Goal: Ask a question

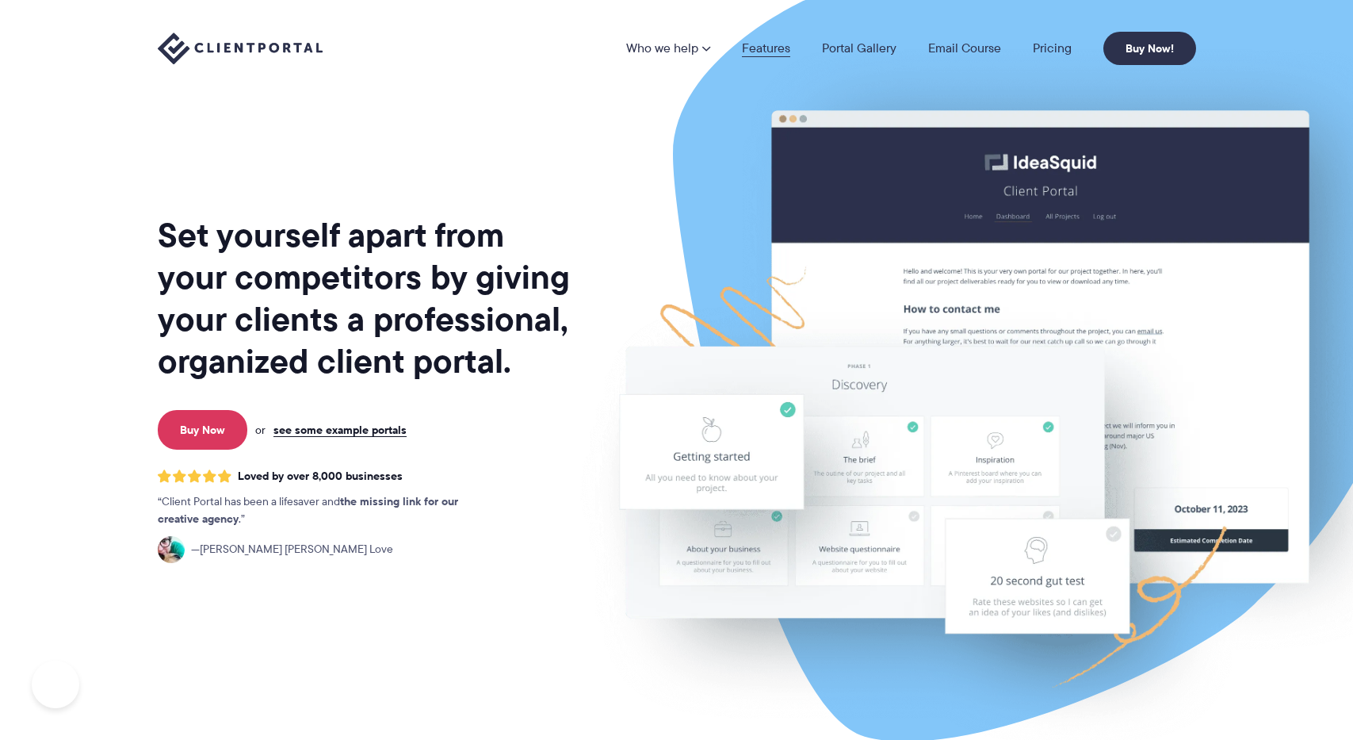
click at [756, 51] on link "Features" at bounding box center [766, 48] width 48 height 13
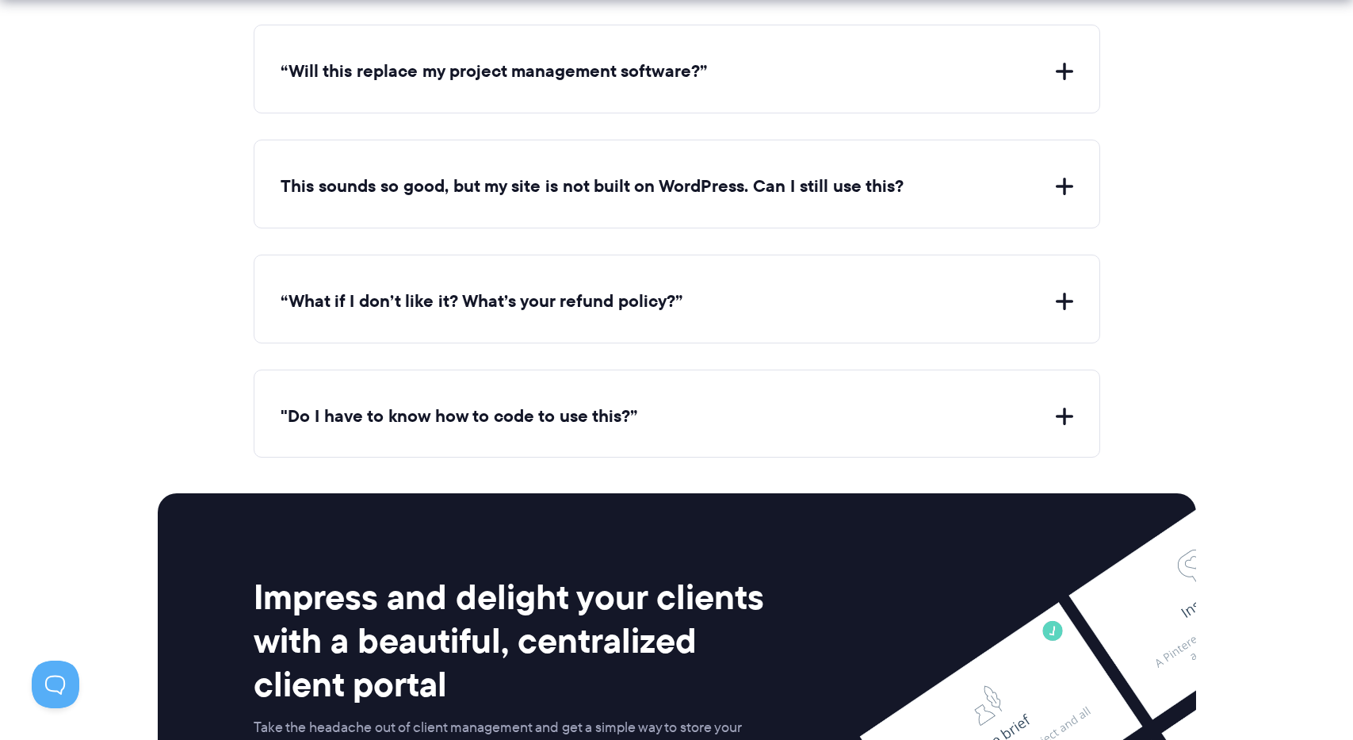
scroll to position [6537, 0]
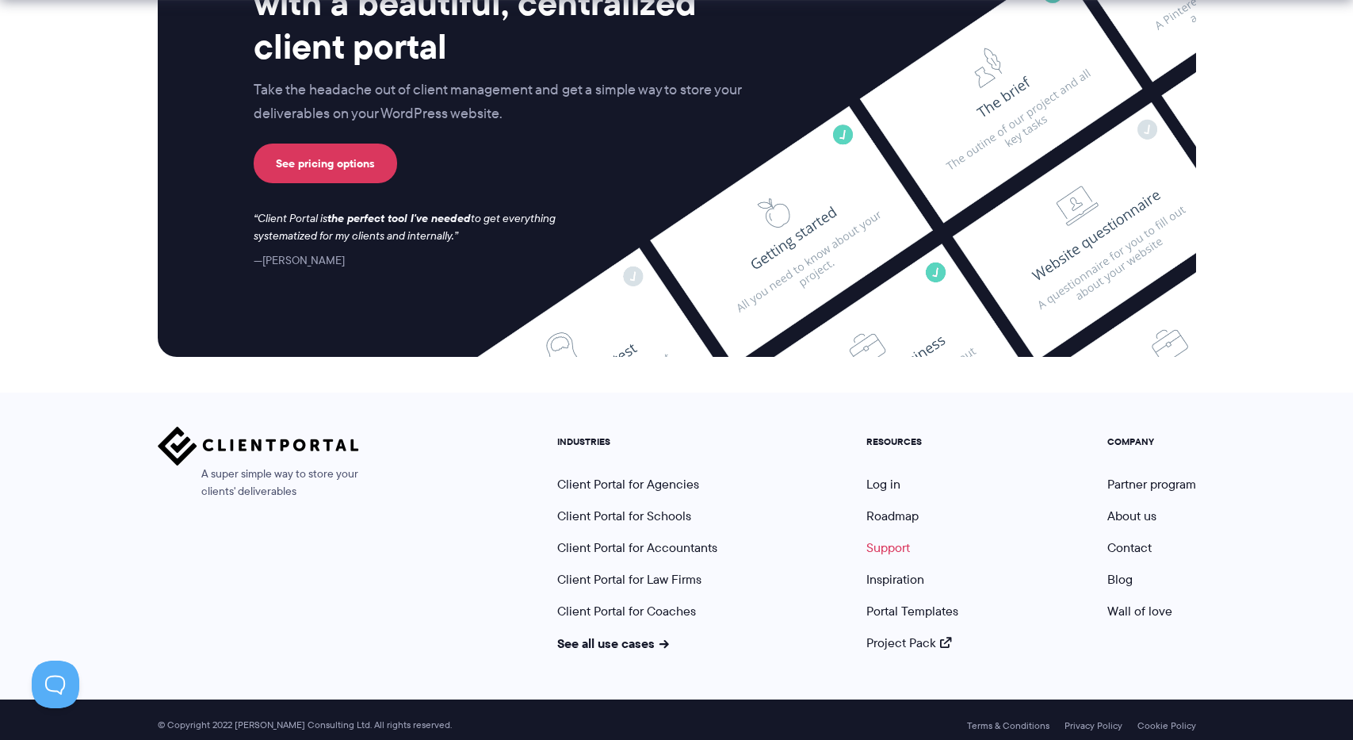
click at [900, 538] on link "Support" at bounding box center [889, 547] width 44 height 18
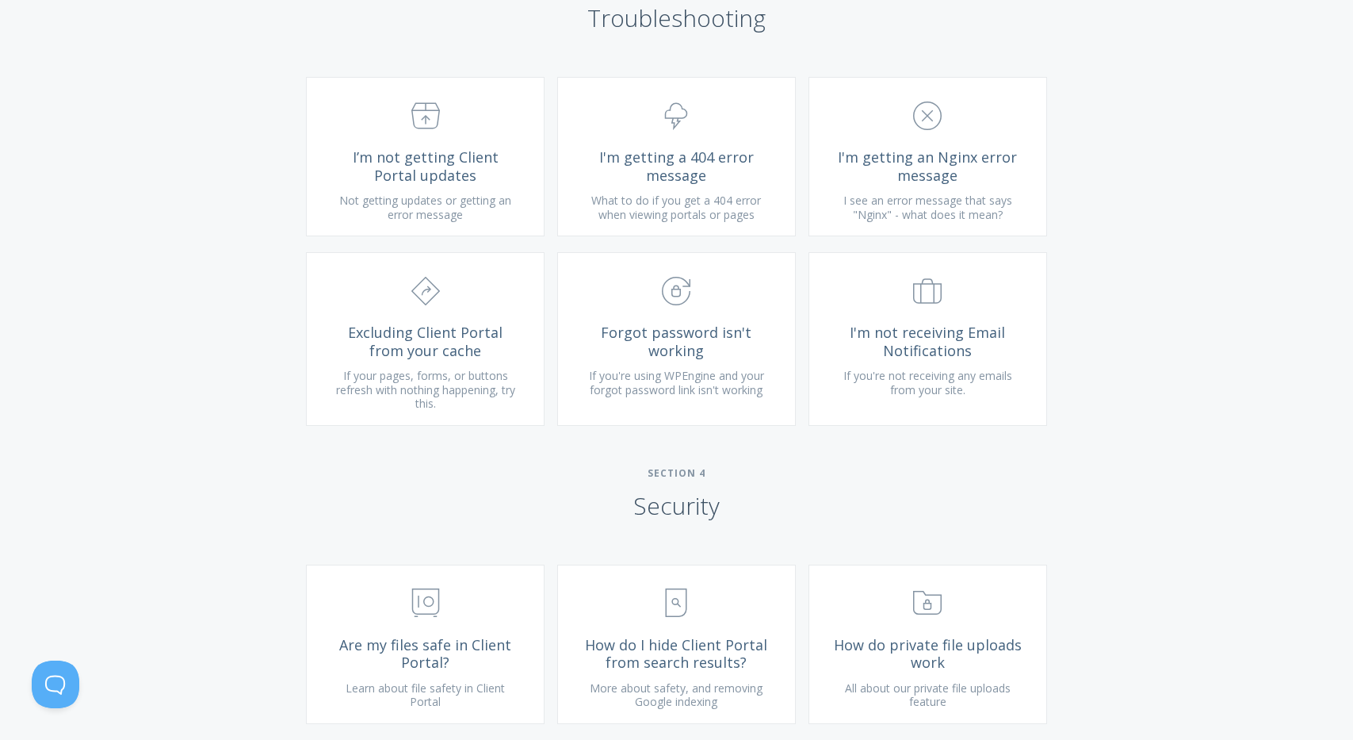
scroll to position [1712, 0]
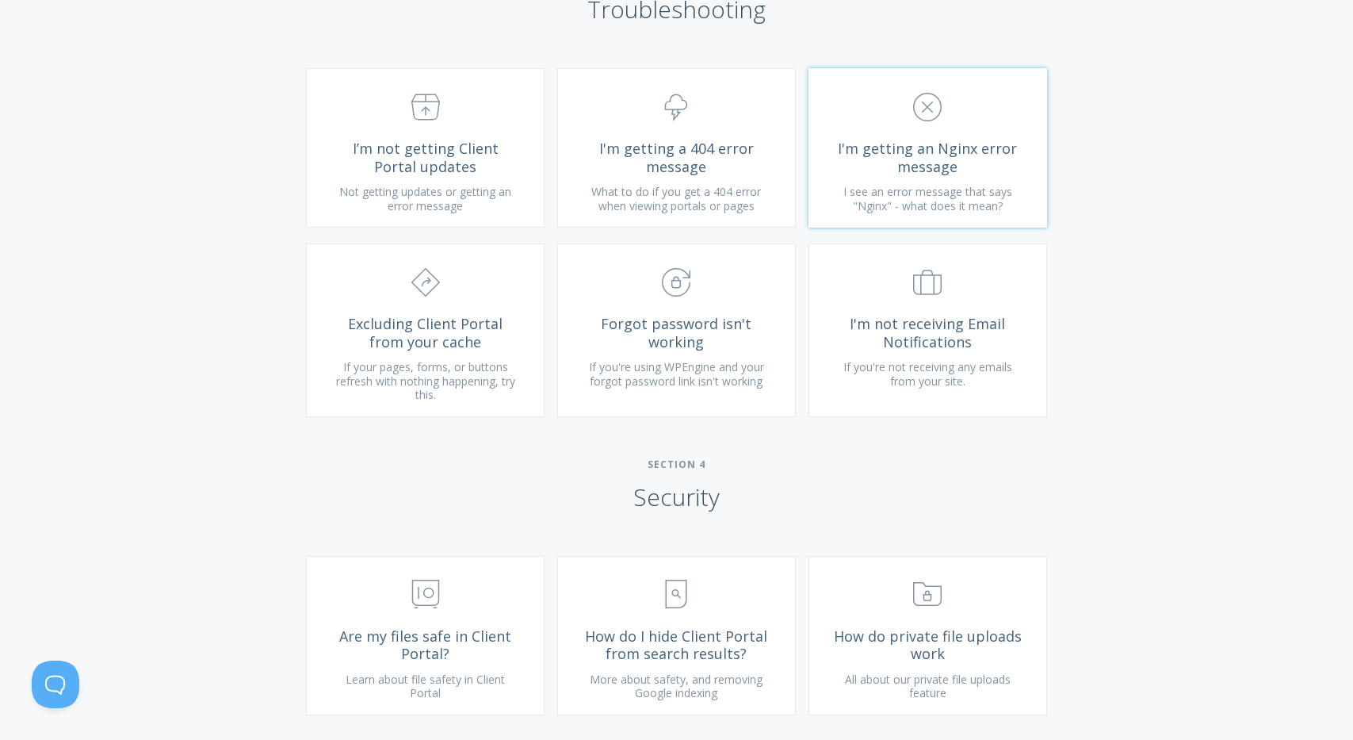
click at [964, 175] on span "I'm getting an Nginx error message" at bounding box center [927, 158] width 189 height 36
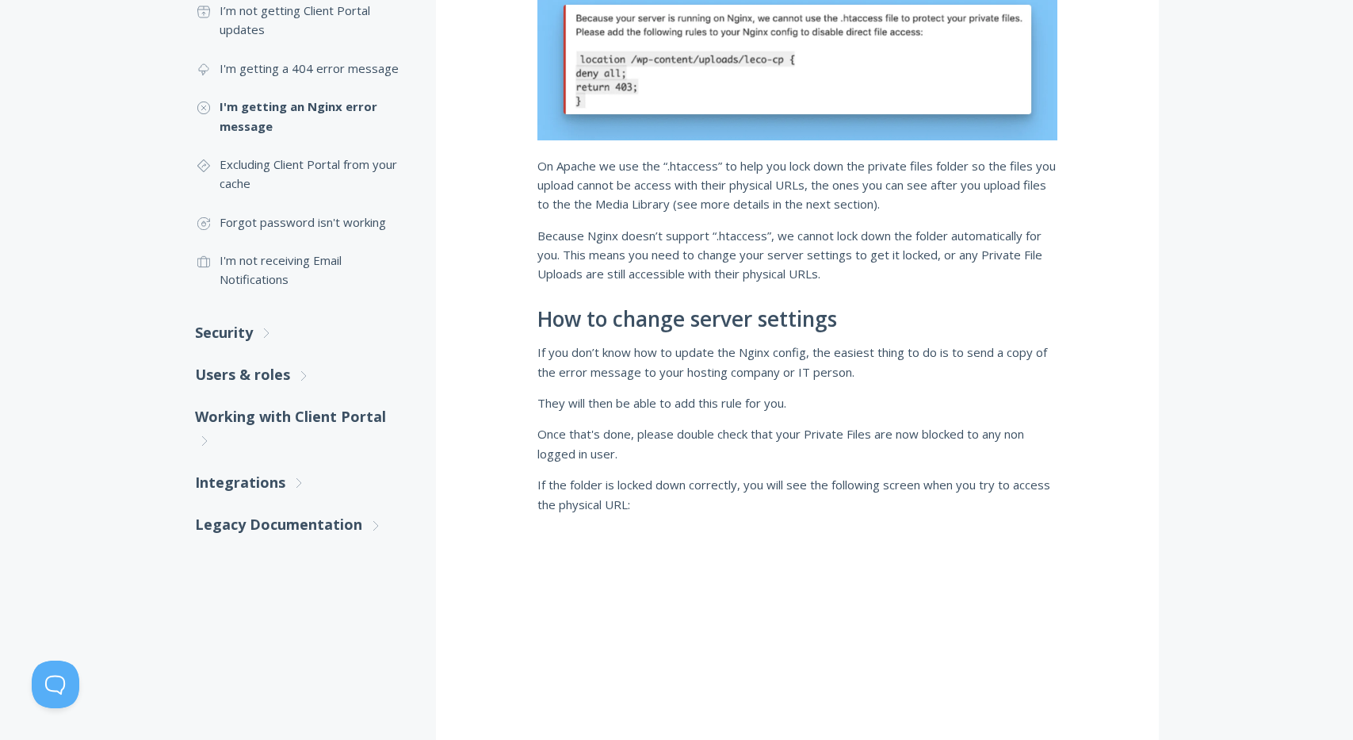
scroll to position [507, 0]
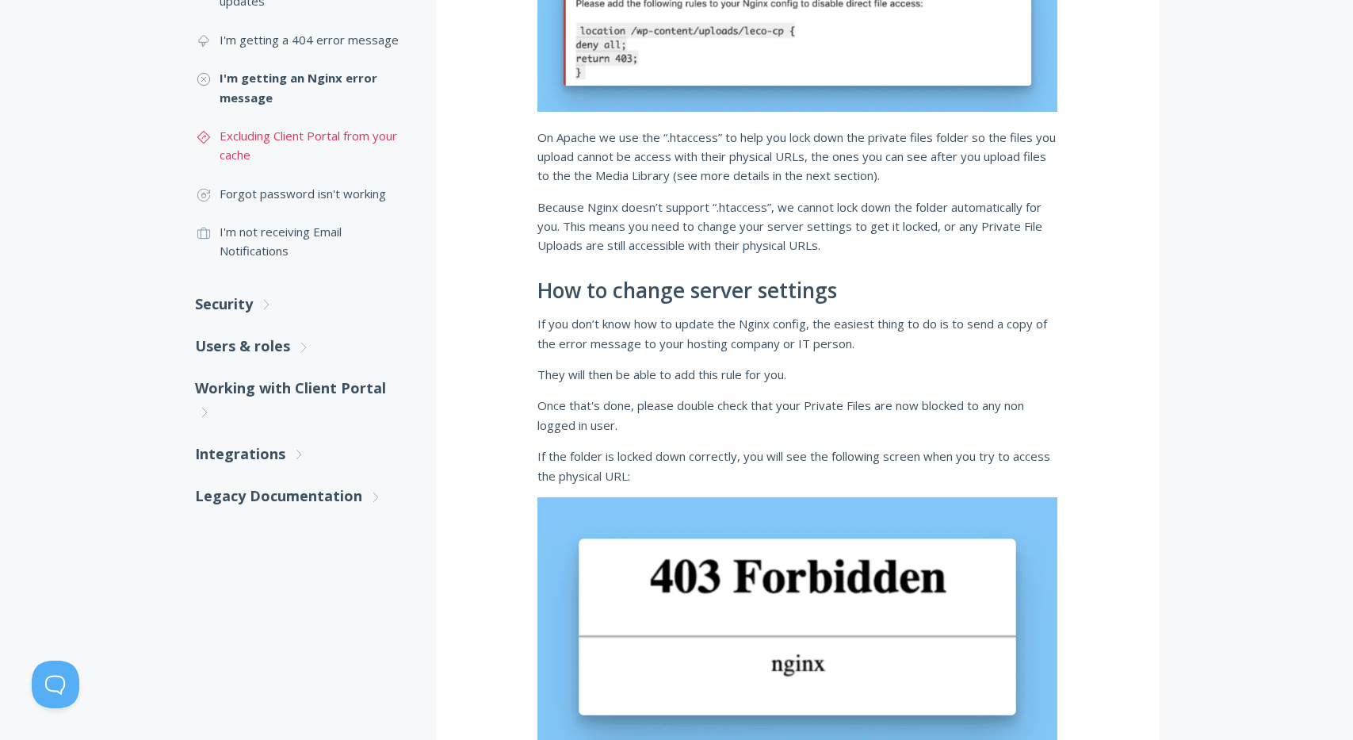
click at [271, 144] on link ".st0{fill:none;stroke:#000000;stroke-width:2;stroke-miterlimit:10;} Untitled-24…" at bounding box center [299, 146] width 209 height 58
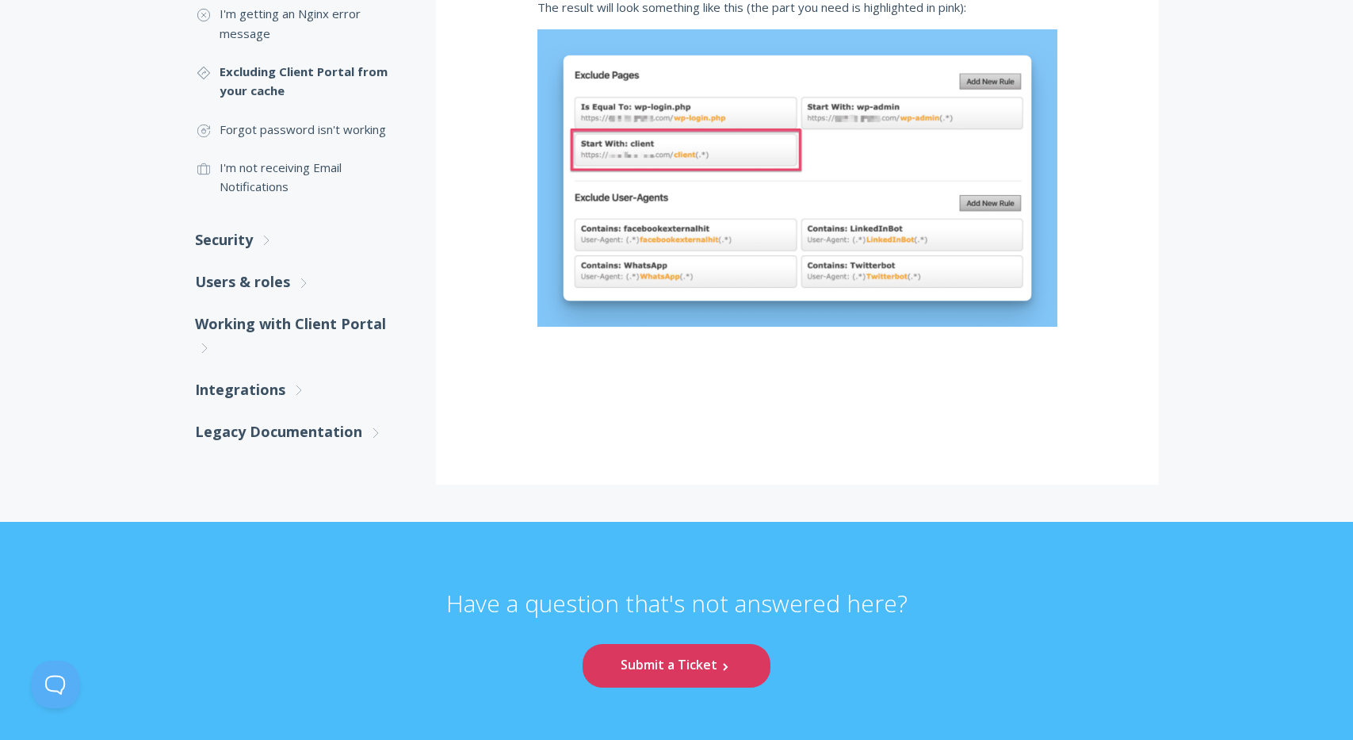
scroll to position [626, 0]
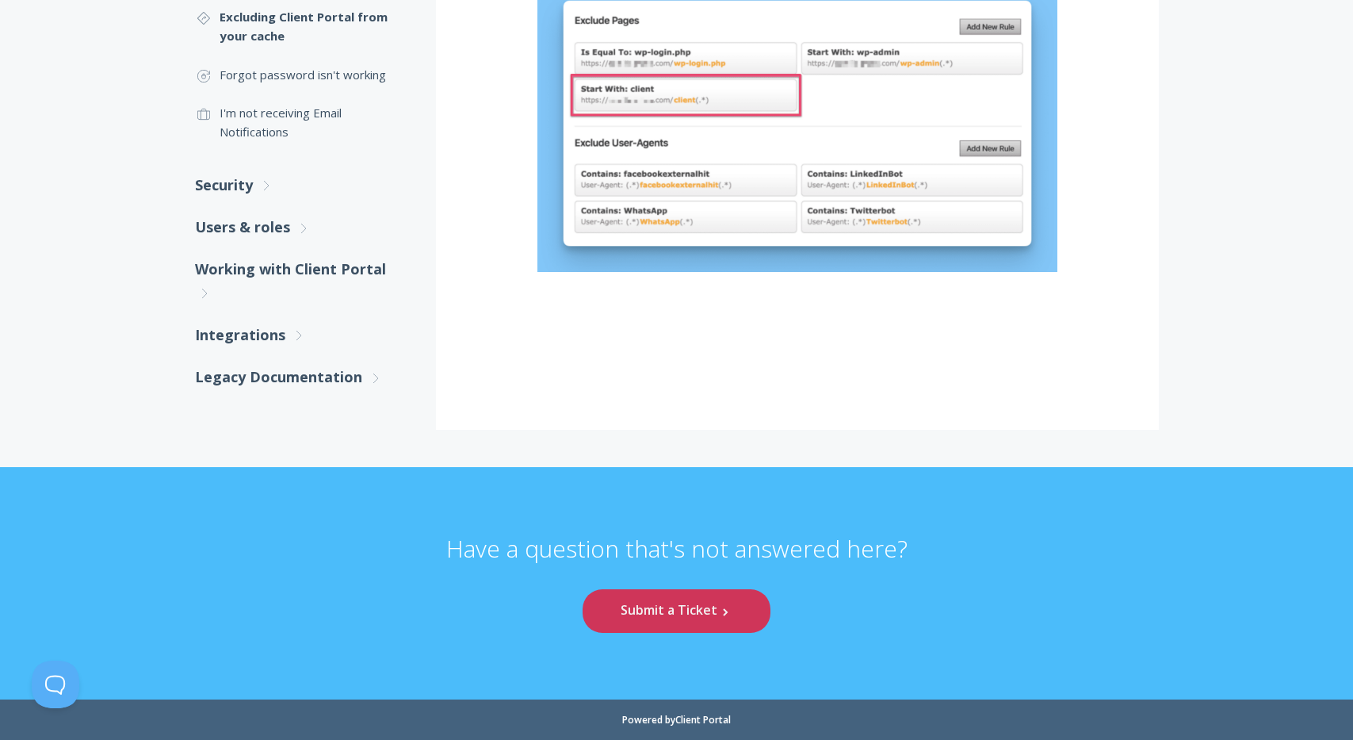
click at [718, 609] on link "Submit a Ticket .st0{fill:none;stroke:#000000;stroke-width:2;stroke-miterlimit:…" at bounding box center [676, 611] width 187 height 44
